Goal: Complete application form: Complete application form

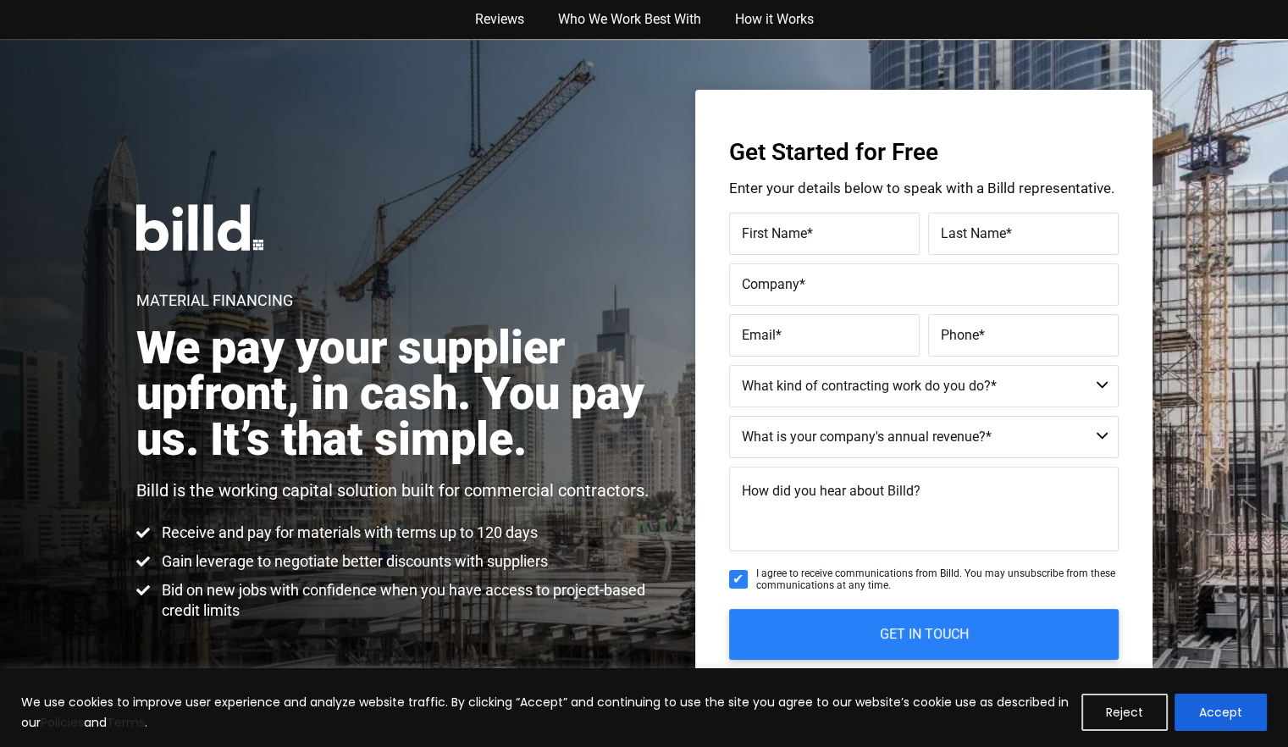
click at [752, 235] on span "First Name" at bounding box center [774, 233] width 65 height 16
click at [752, 235] on input "First Name *" at bounding box center [824, 233] width 190 height 42
type input "[PERSON_NAME]"
click at [962, 229] on span "Last Name" at bounding box center [973, 233] width 65 height 16
click at [962, 229] on input "Last Name *" at bounding box center [1023, 233] width 190 height 42
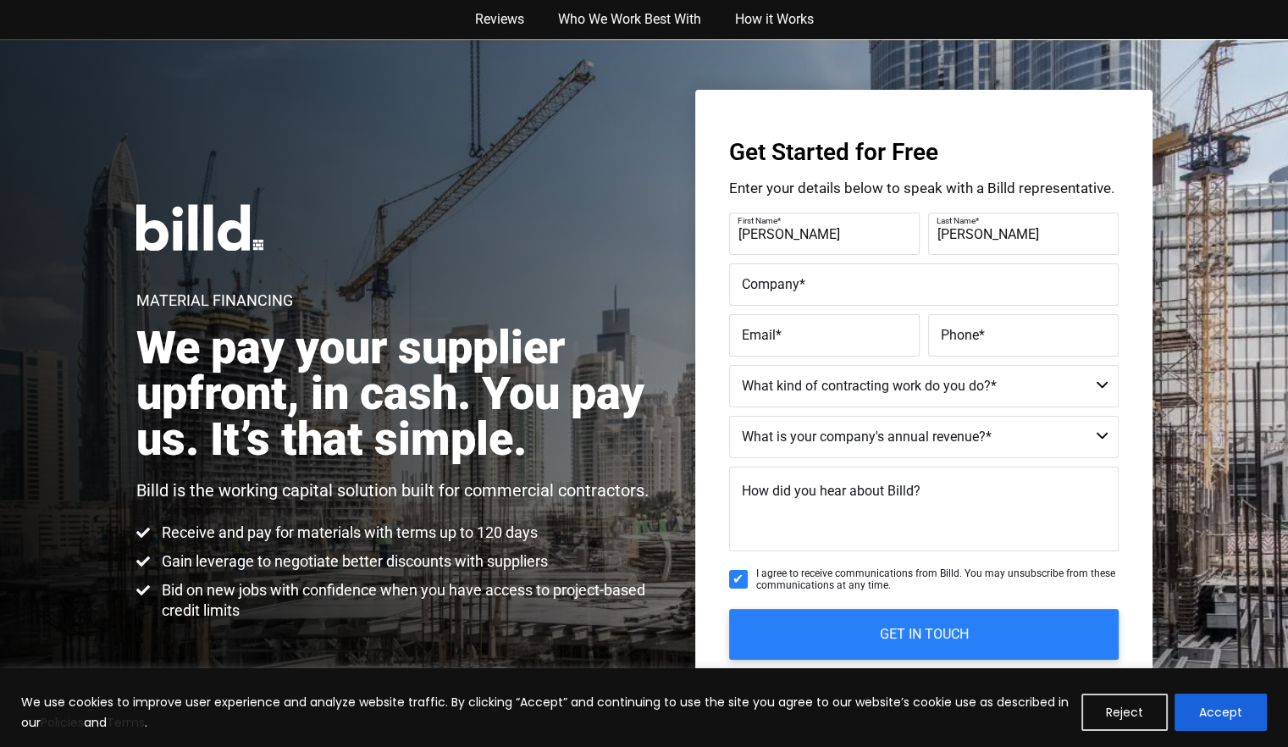
type input "[PERSON_NAME]"
click at [775, 284] on span "Company" at bounding box center [771, 284] width 58 height 16
click at [775, 284] on input "Company *" at bounding box center [923, 284] width 389 height 42
type input "HAJ LOANS, LLC"
click at [761, 329] on span "Email" at bounding box center [759, 335] width 34 height 16
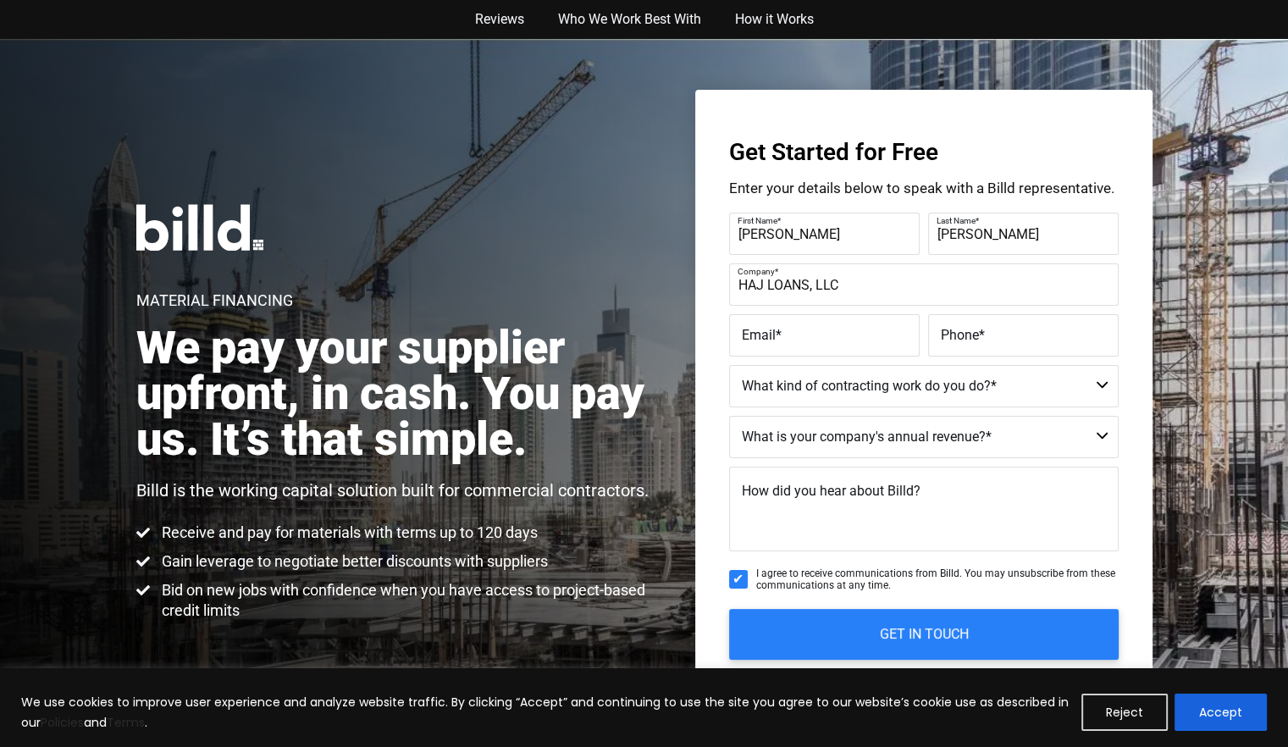
click at [761, 329] on input "Email *" at bounding box center [824, 335] width 190 height 42
type input "[EMAIL_ADDRESS][DOMAIN_NAME]"
click at [954, 332] on span "Phone" at bounding box center [960, 335] width 38 height 16
click at [954, 332] on input "Phone *" at bounding box center [1023, 335] width 190 height 42
type input "[PHONE_NUMBER]"
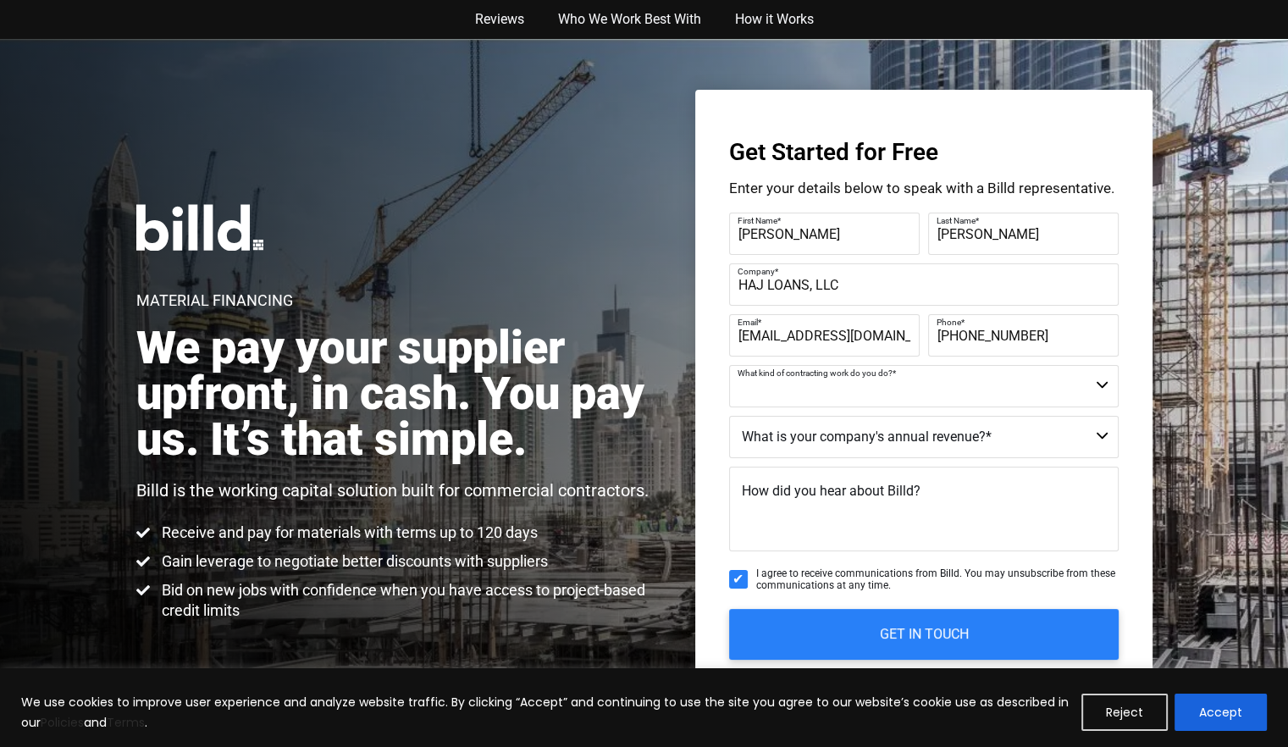
click at [1106, 389] on select "Commercial Commercial and Residential Residential Not a Contractor" at bounding box center [923, 386] width 389 height 42
select select "Residential"
click at [729, 365] on select "Commercial Commercial and Residential Residential Not a Contractor" at bounding box center [923, 386] width 389 height 42
click at [1101, 431] on select "$40M + $25M - $40M $8M - $25M $4M - $8M $2M - $4M $1M - $2M Less than $1M" at bounding box center [923, 437] width 389 height 42
select select "$1M - $2M"
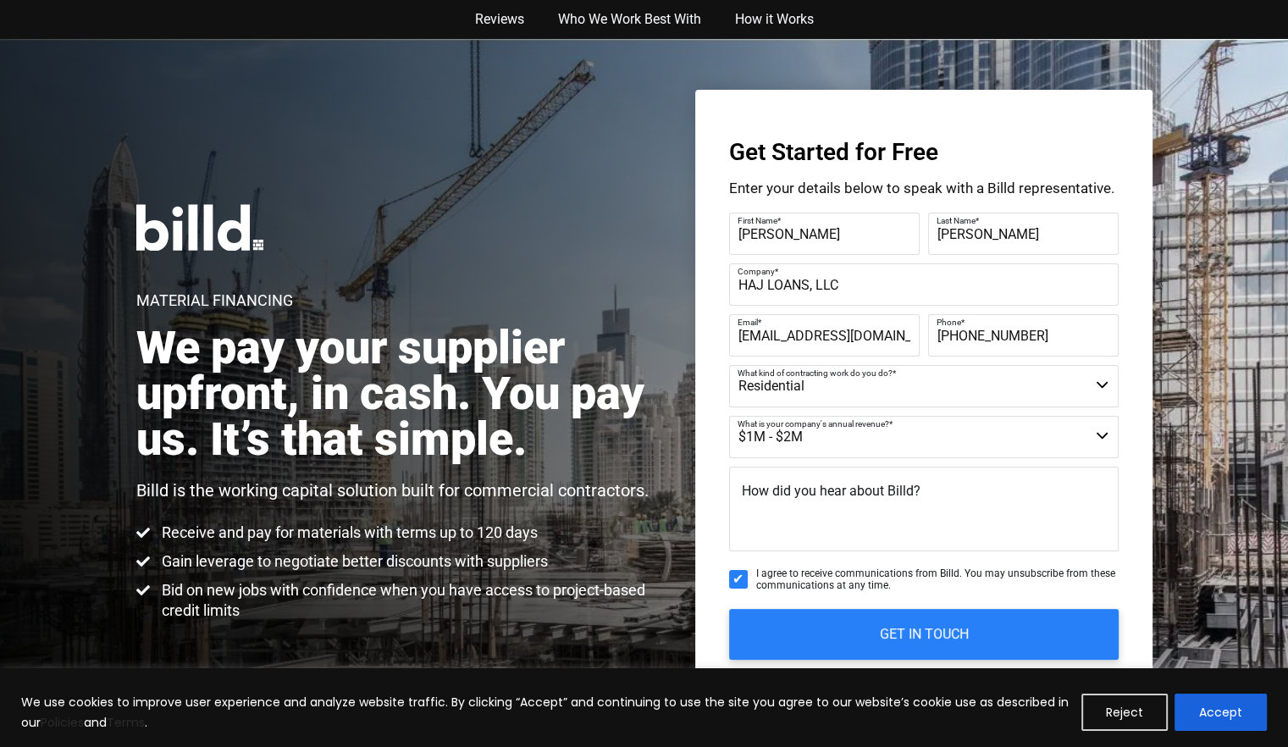
click at [729, 416] on select "$40M + $25M - $40M $8M - $25M $4M - $8M $2M - $4M $1M - $2M Less than $1M" at bounding box center [923, 437] width 389 height 42
click at [824, 527] on textarea "How did you hear about Billd?" at bounding box center [923, 508] width 389 height 85
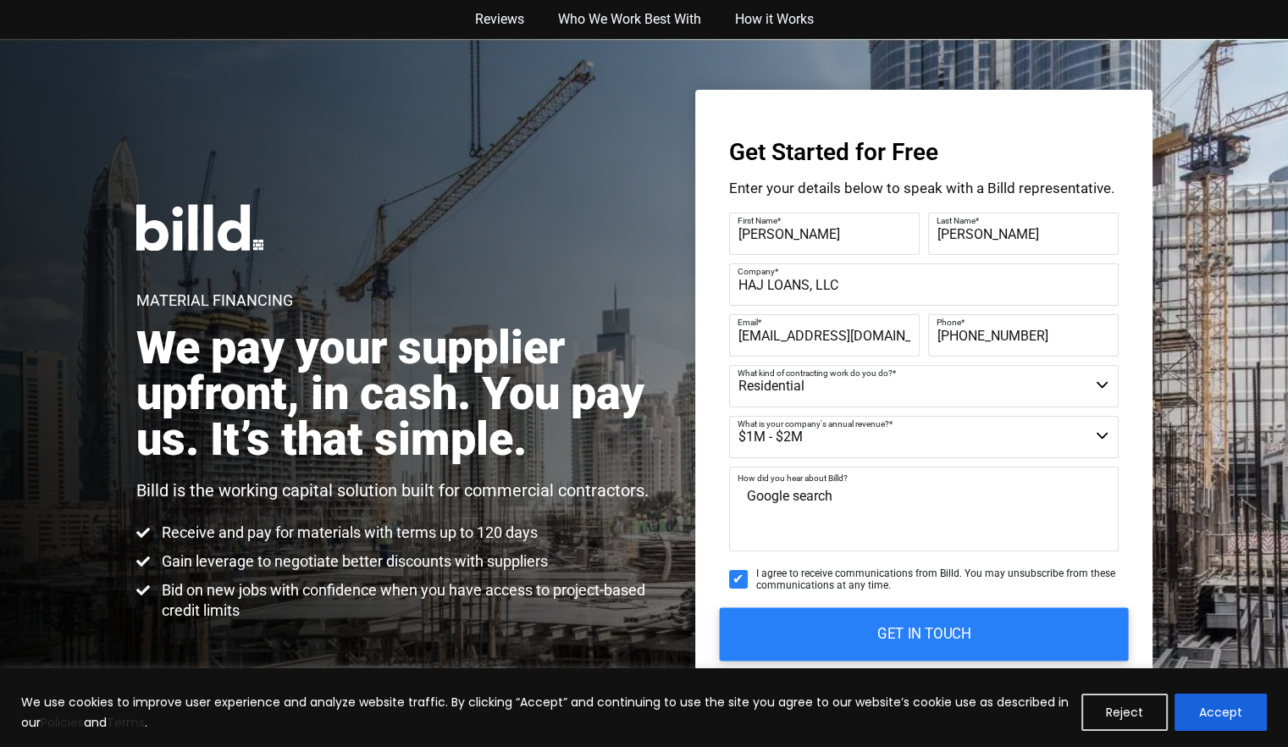
type textarea "Google search"
click at [860, 618] on input "GET IN TOUCH" at bounding box center [923, 633] width 409 height 53
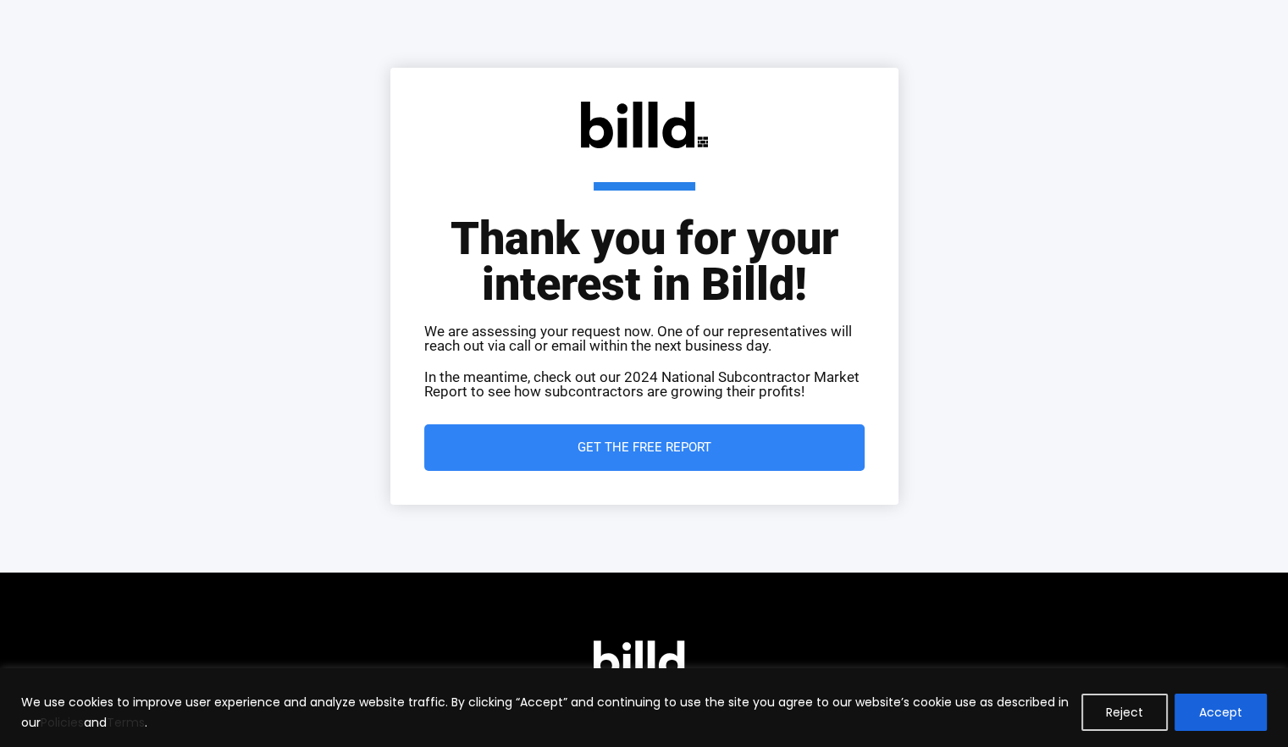
click at [704, 444] on span "Get the Free Report" at bounding box center [644, 447] width 134 height 13
